Goal: Task Accomplishment & Management: Use online tool/utility

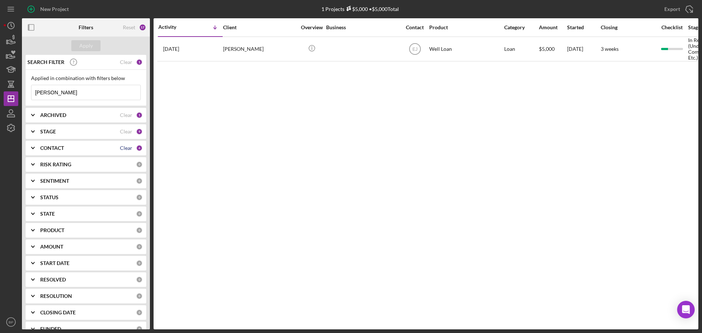
click at [121, 149] on div "Clear" at bounding box center [126, 148] width 12 height 6
click at [34, 148] on polyline at bounding box center [32, 147] width 3 height 1
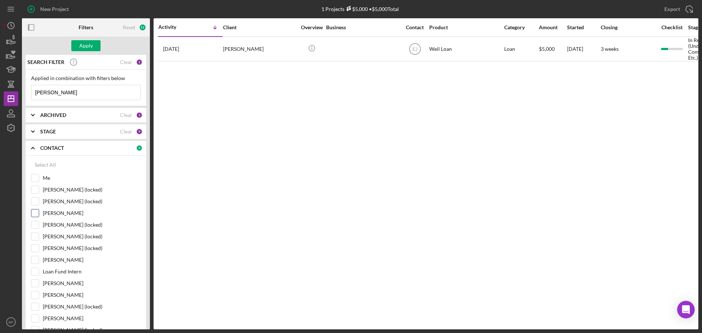
click at [32, 211] on input "[PERSON_NAME]" at bounding box center [34, 213] width 7 height 7
checkbox input "true"
click at [35, 259] on input "[PERSON_NAME]" at bounding box center [34, 259] width 7 height 7
checkbox input "true"
click at [35, 270] on input "Loan Fund Intern" at bounding box center [34, 271] width 7 height 7
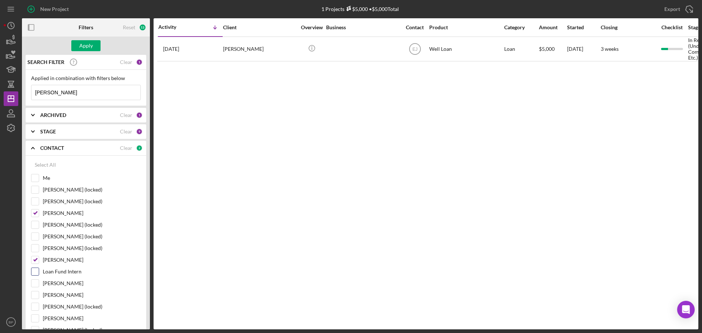
checkbox input "true"
click at [33, 284] on input "[PERSON_NAME]" at bounding box center [34, 283] width 7 height 7
checkbox input "true"
click at [33, 296] on input "[PERSON_NAME]" at bounding box center [34, 295] width 7 height 7
checkbox input "true"
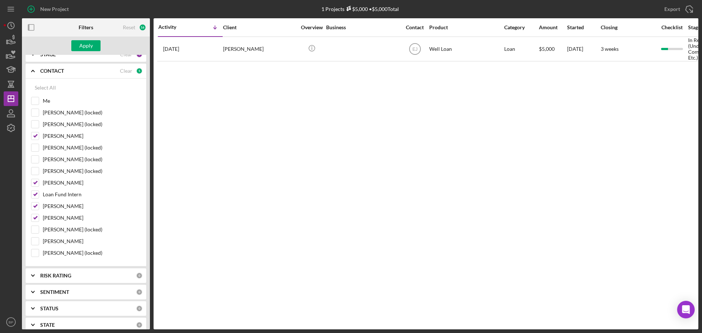
scroll to position [86, 0]
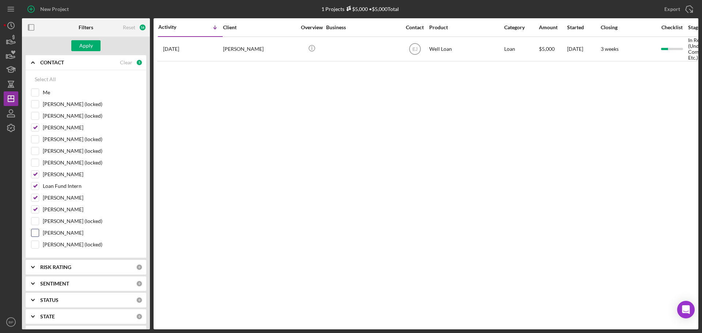
click at [35, 232] on input "[PERSON_NAME]" at bounding box center [34, 232] width 7 height 7
checkbox input "true"
click at [84, 44] on div "Apply" at bounding box center [86, 45] width 14 height 11
click at [33, 91] on input "Me" at bounding box center [34, 92] width 7 height 7
checkbox input "true"
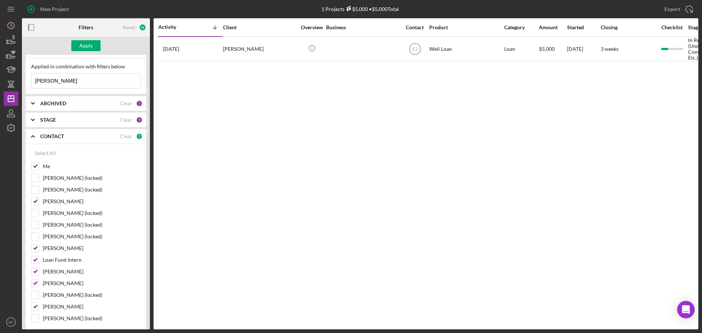
scroll to position [0, 0]
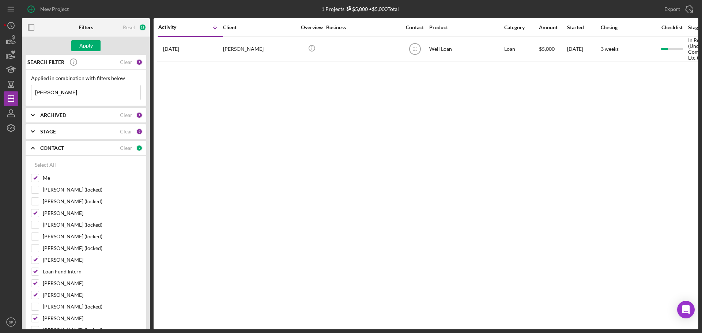
click at [55, 119] on div "ARCHIVED Clear 1" at bounding box center [91, 115] width 102 height 7
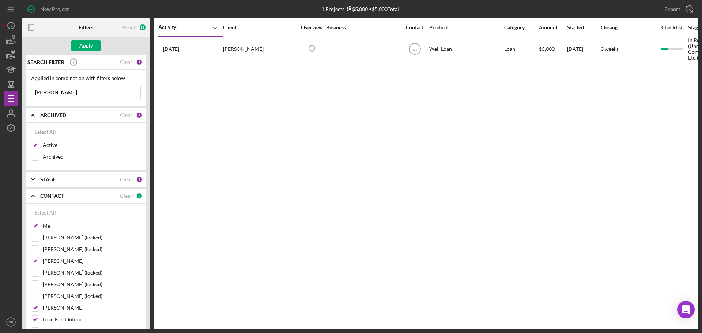
click at [32, 179] on icon "Icon/Expander" at bounding box center [33, 179] width 18 height 18
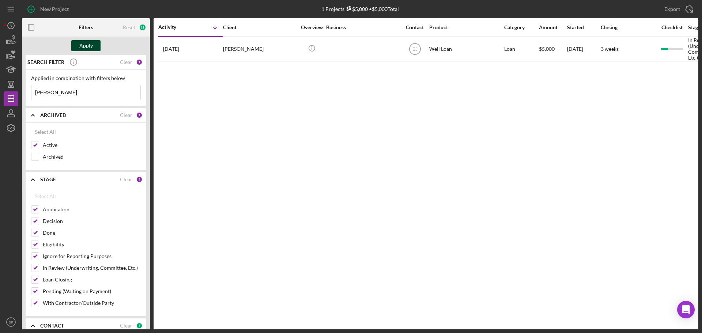
click at [83, 42] on div "Apply" at bounding box center [86, 45] width 14 height 11
click at [140, 27] on div "18" at bounding box center [142, 27] width 7 height 7
click at [143, 26] on div "18" at bounding box center [142, 27] width 7 height 7
click at [71, 94] on input "[PERSON_NAME]" at bounding box center [85, 92] width 109 height 15
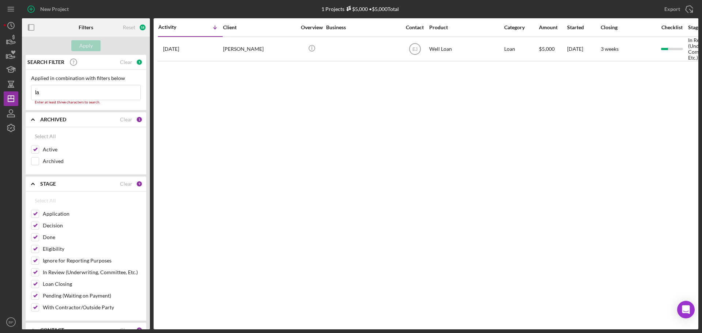
type input "l"
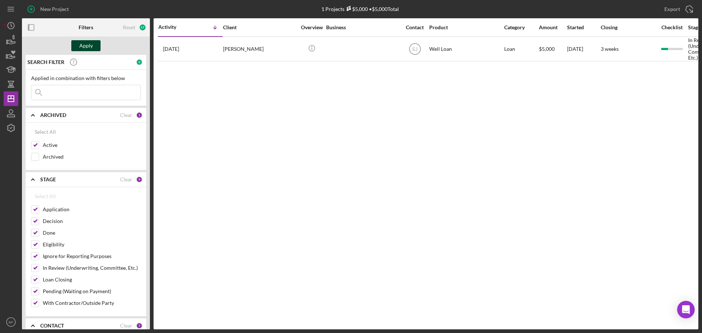
click at [83, 42] on div "Apply" at bounding box center [86, 45] width 14 height 11
